Goal: Information Seeking & Learning: Learn about a topic

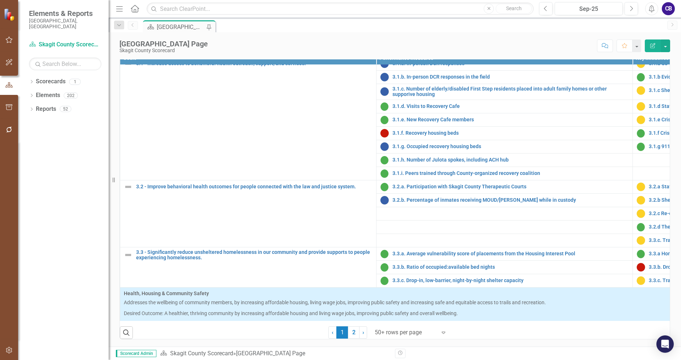
scroll to position [398, 0]
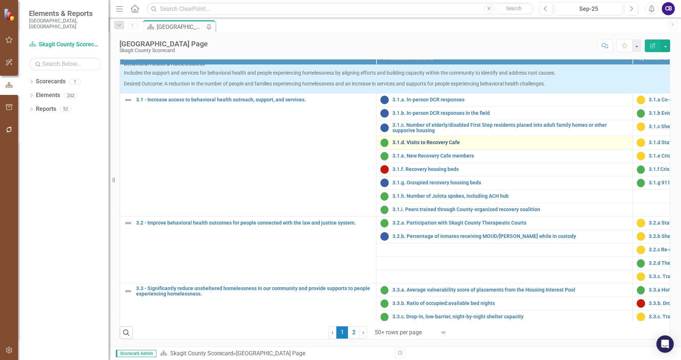
click at [448, 145] on link "3.1.d. Visits to Recovery Cafe" at bounding box center [511, 142] width 236 height 5
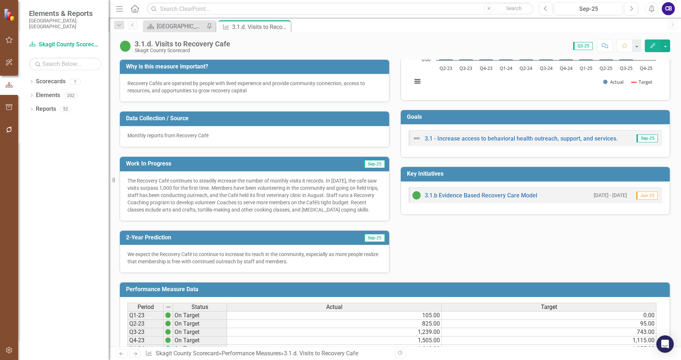
scroll to position [109, 0]
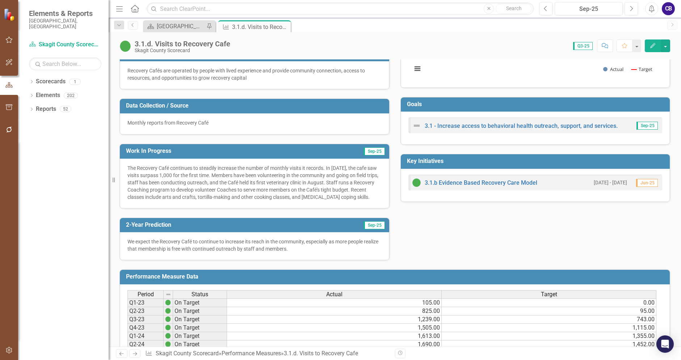
click at [210, 208] on div "The Recovery Café continues to steadily increase the number of monthly visits i…" at bounding box center [254, 184] width 269 height 50
drag, startPoint x: 187, startPoint y: 203, endPoint x: 224, endPoint y: 183, distance: 42.3
click at [224, 183] on p "The Recovery Café continues to steadily increase the number of monthly visits i…" at bounding box center [254, 182] width 254 height 36
click at [243, 175] on p "The Recovery Café continues to steadily increase the number of monthly visits i…" at bounding box center [254, 182] width 254 height 36
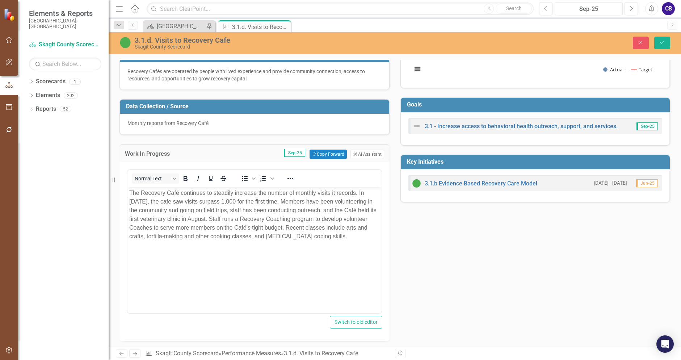
scroll to position [0, 0]
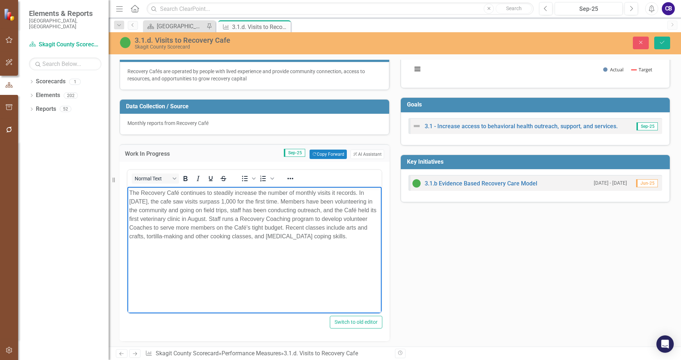
drag, startPoint x: 306, startPoint y: 202, endPoint x: 376, endPoint y: 236, distance: 78.1
click at [376, 236] on p "The Recovery Café continues to steadily increase the number of monthly visits i…" at bounding box center [254, 215] width 251 height 52
copy p "Members have been volunteering in the community and going on field trips, staff…"
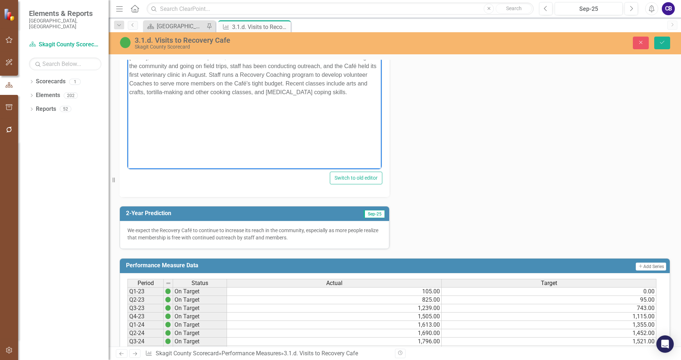
scroll to position [253, 0]
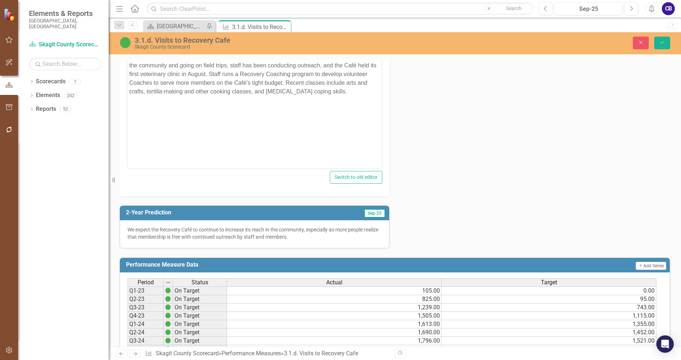
click at [302, 233] on p "We expect the Recovery Café to continue to increase its reach in the community,…" at bounding box center [254, 233] width 254 height 14
click at [303, 233] on p "We expect the Recovery Café to continue to increase its reach in the community,…" at bounding box center [254, 233] width 254 height 14
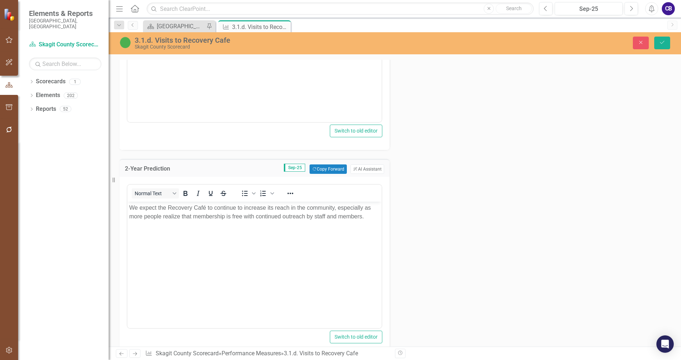
scroll to position [362, 0]
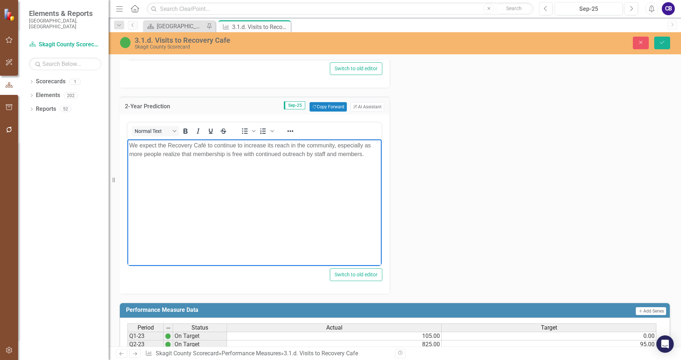
drag, startPoint x: 366, startPoint y: 152, endPoint x: 234, endPoint y: 286, distance: 187.7
click at [127, 145] on html "We expect the Recovery Café to continue to increase its reach in the community,…" at bounding box center [254, 193] width 254 height 109
copy p "We expect the Recovery Café to continue to increase its reach in the community,…"
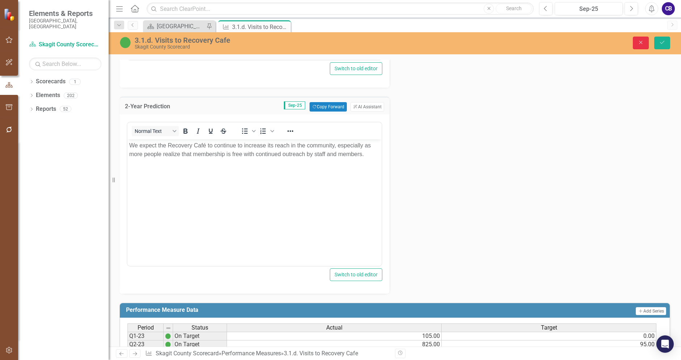
click at [646, 46] on button "Close" at bounding box center [641, 43] width 16 height 13
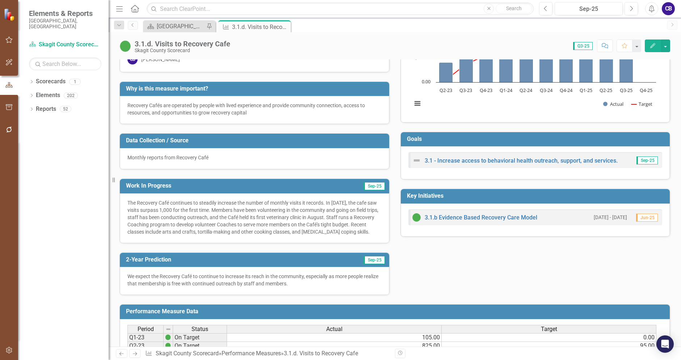
scroll to position [0, 0]
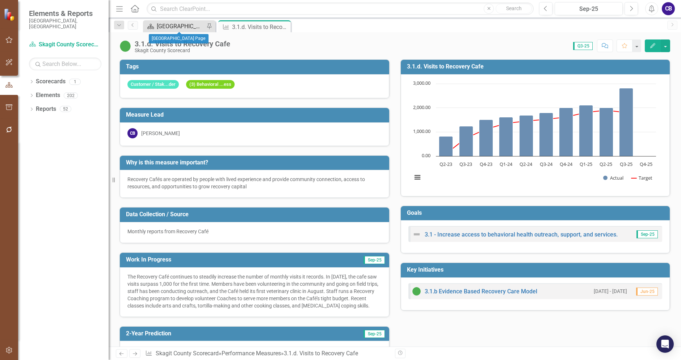
click at [179, 23] on div "[GEOGRAPHIC_DATA] Page" at bounding box center [181, 26] width 48 height 9
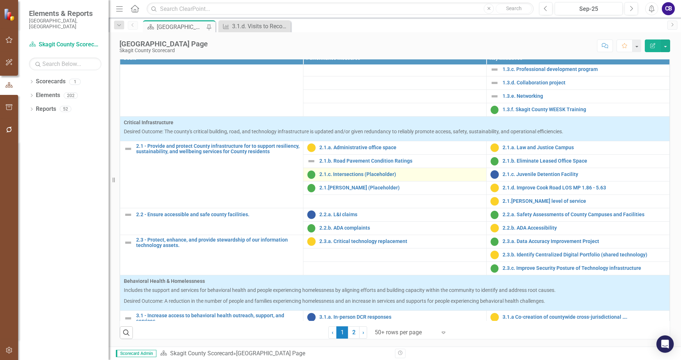
scroll to position [398, 0]
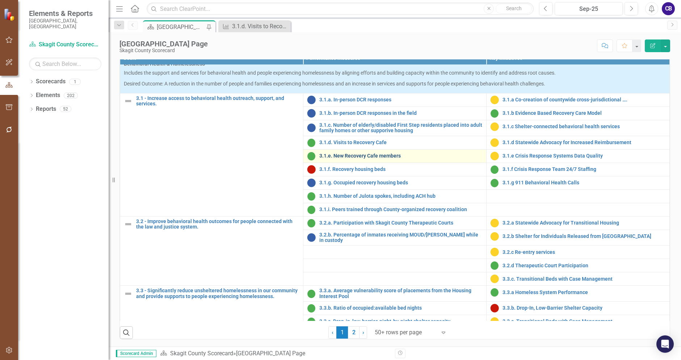
click at [349, 154] on link "3.1.e. New Recovery Cafe members" at bounding box center [400, 155] width 163 height 5
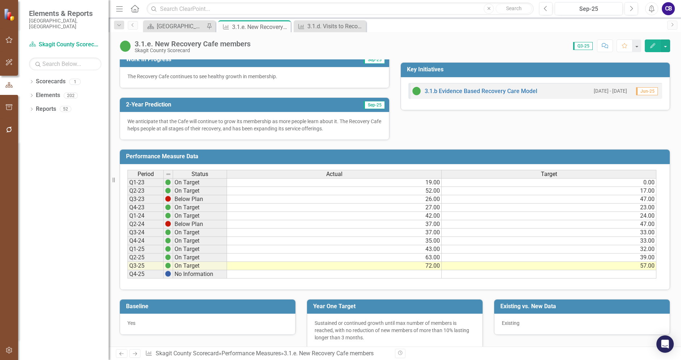
scroll to position [210, 0]
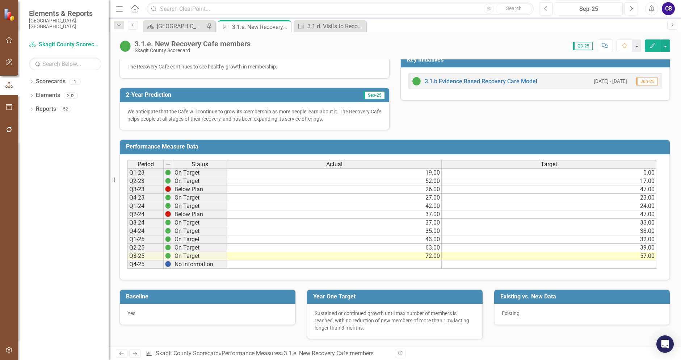
drag, startPoint x: 339, startPoint y: 120, endPoint x: 343, endPoint y: 120, distance: 4.0
click at [340, 120] on p "We anticipate that the Cafe will continue to grow its membership as more people…" at bounding box center [254, 115] width 254 height 14
drag, startPoint x: 295, startPoint y: 121, endPoint x: 141, endPoint y: 130, distance: 154.5
click at [178, 129] on div "We anticipate that the Cafe will continue to grow its membership as more people…" at bounding box center [254, 116] width 269 height 28
drag, startPoint x: 363, startPoint y: 27, endPoint x: 335, endPoint y: 24, distance: 28.8
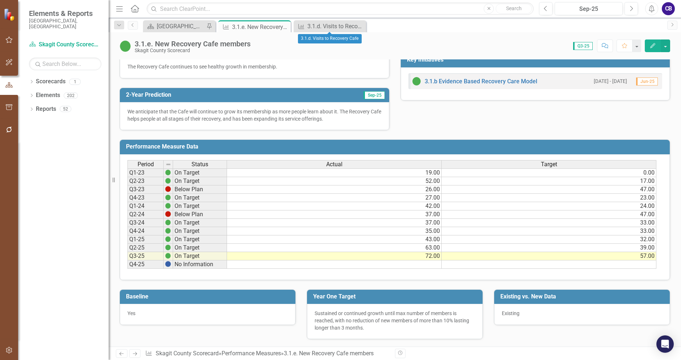
click at [0, 0] on icon "Close" at bounding box center [0, 0] width 0 height 0
click at [0, 0] on div "Close" at bounding box center [0, 0] width 0 height 0
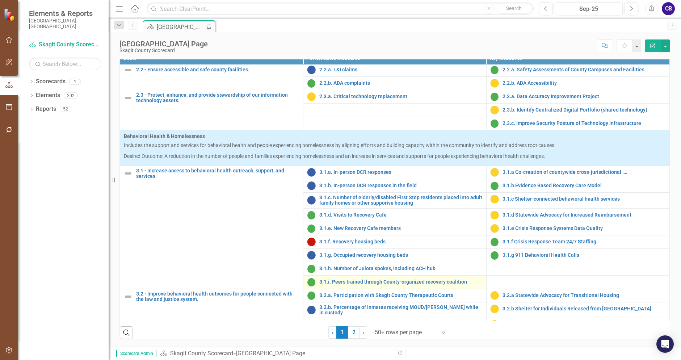
scroll to position [362, 0]
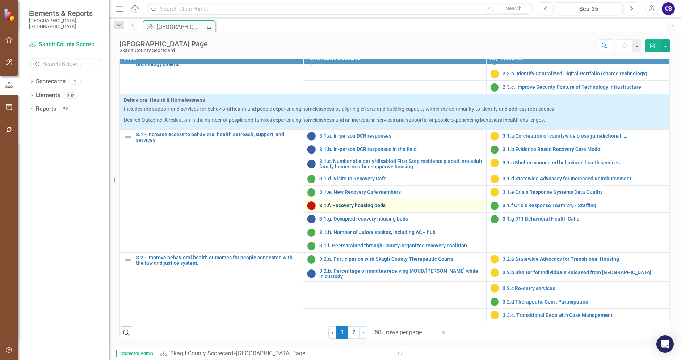
click at [364, 208] on link "3.1.f. Recovery housing beds" at bounding box center [400, 205] width 163 height 5
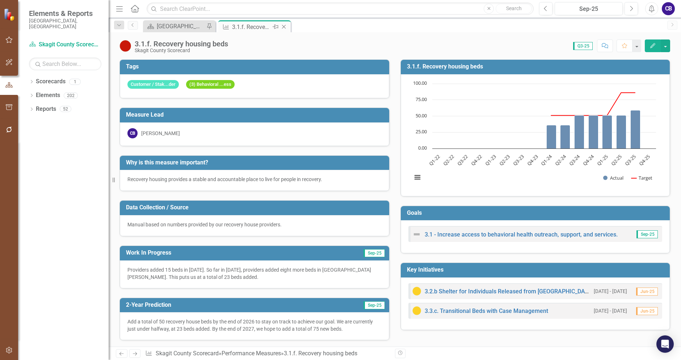
click at [285, 28] on icon "Close" at bounding box center [283, 27] width 7 height 6
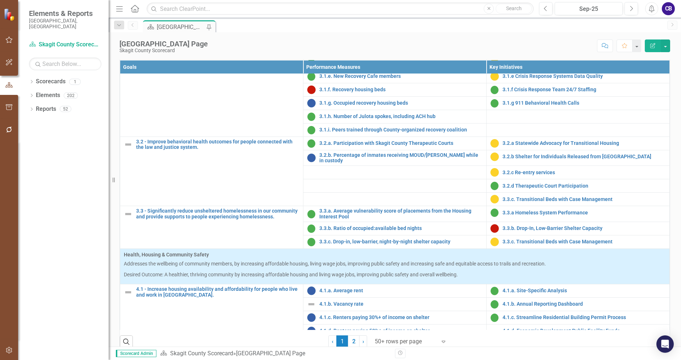
scroll to position [482, 0]
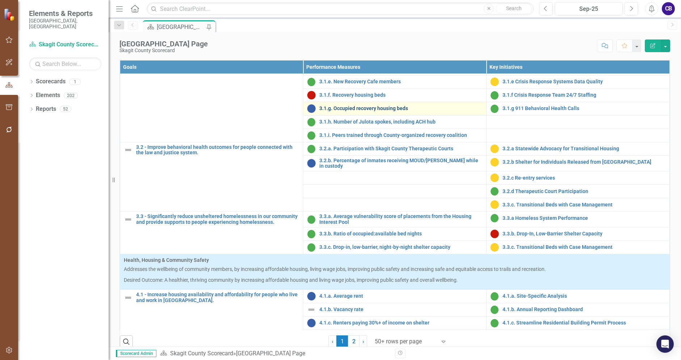
click at [326, 111] on link "3.1.g. Occupied recovery housing beds" at bounding box center [400, 108] width 163 height 5
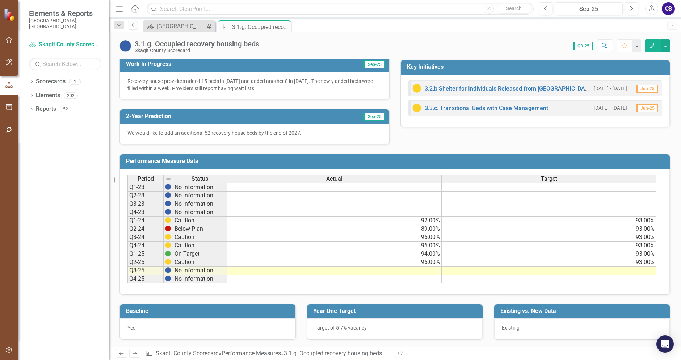
scroll to position [204, 0]
click at [0, 0] on icon "Close" at bounding box center [0, 0] width 0 height 0
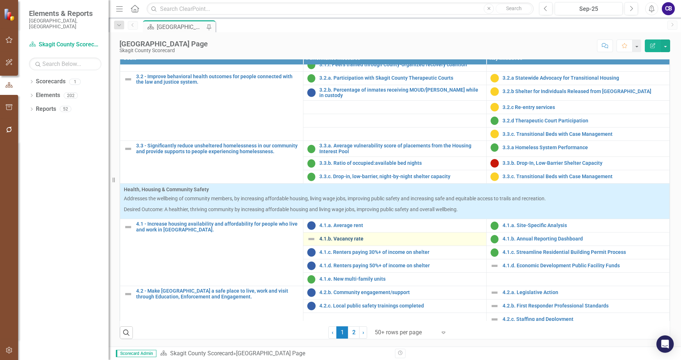
scroll to position [579, 0]
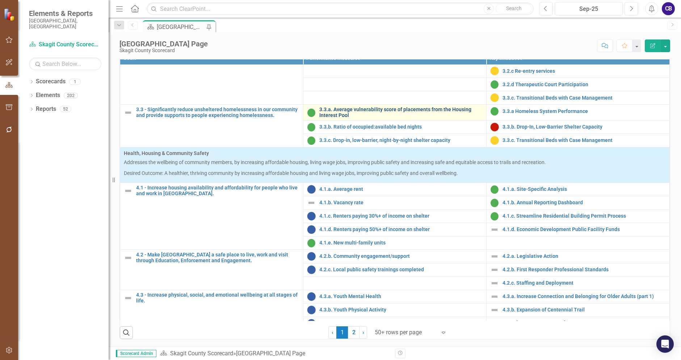
click at [384, 112] on link "3.3.a. Average vulnerability score of placements from the Housing Interest Pool" at bounding box center [400, 112] width 163 height 11
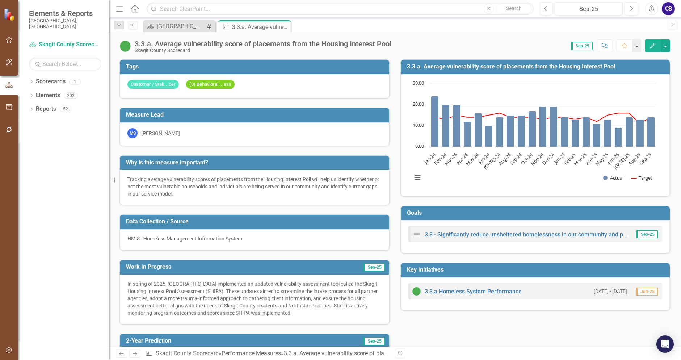
click at [0, 0] on div "Close" at bounding box center [0, 0] width 0 height 0
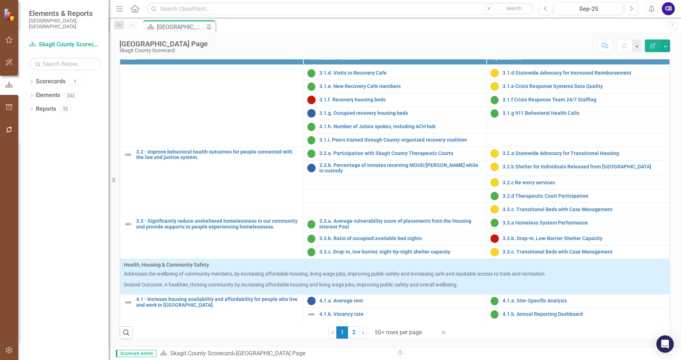
scroll to position [471, 0]
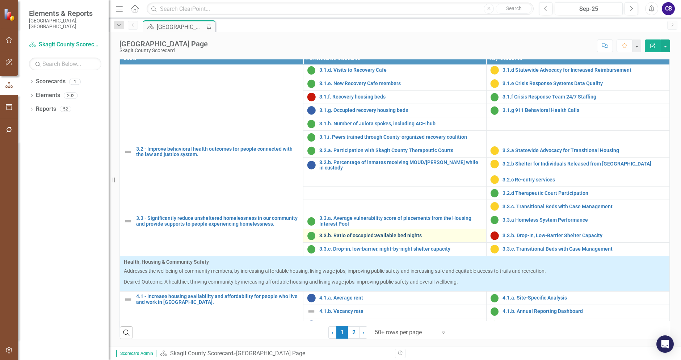
click at [360, 234] on link "3.3.b. Ratio of occupied:available bed nights" at bounding box center [400, 235] width 163 height 5
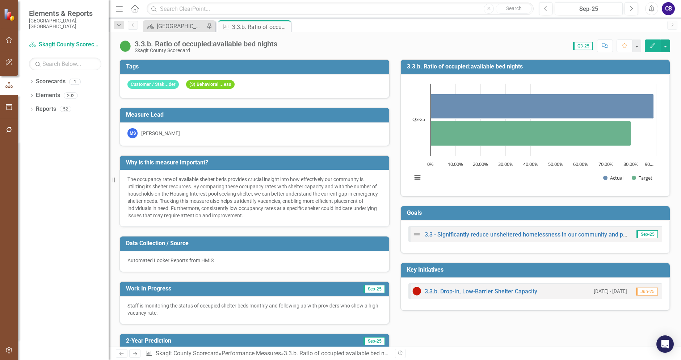
click at [0, 0] on icon "Close" at bounding box center [0, 0] width 0 height 0
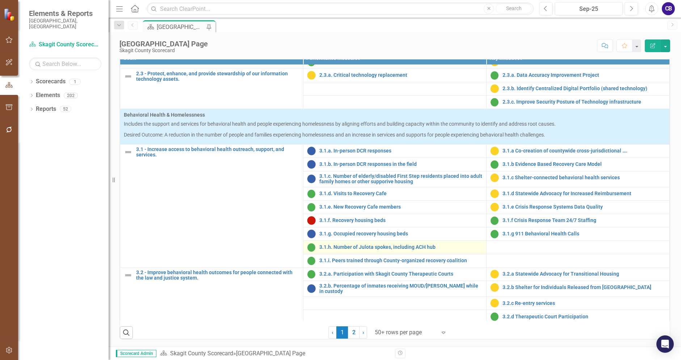
scroll to position [362, 0]
